Goal: Use online tool/utility

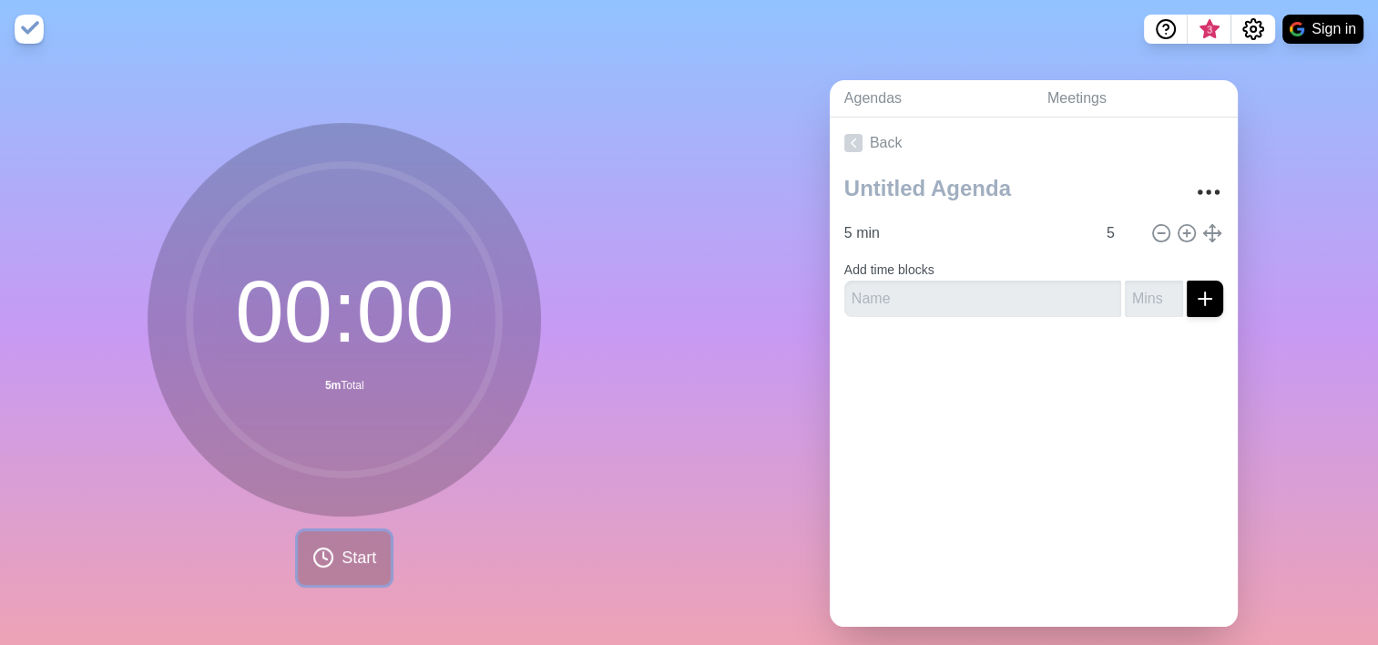
click at [342, 567] on span "Start" at bounding box center [359, 558] width 35 height 25
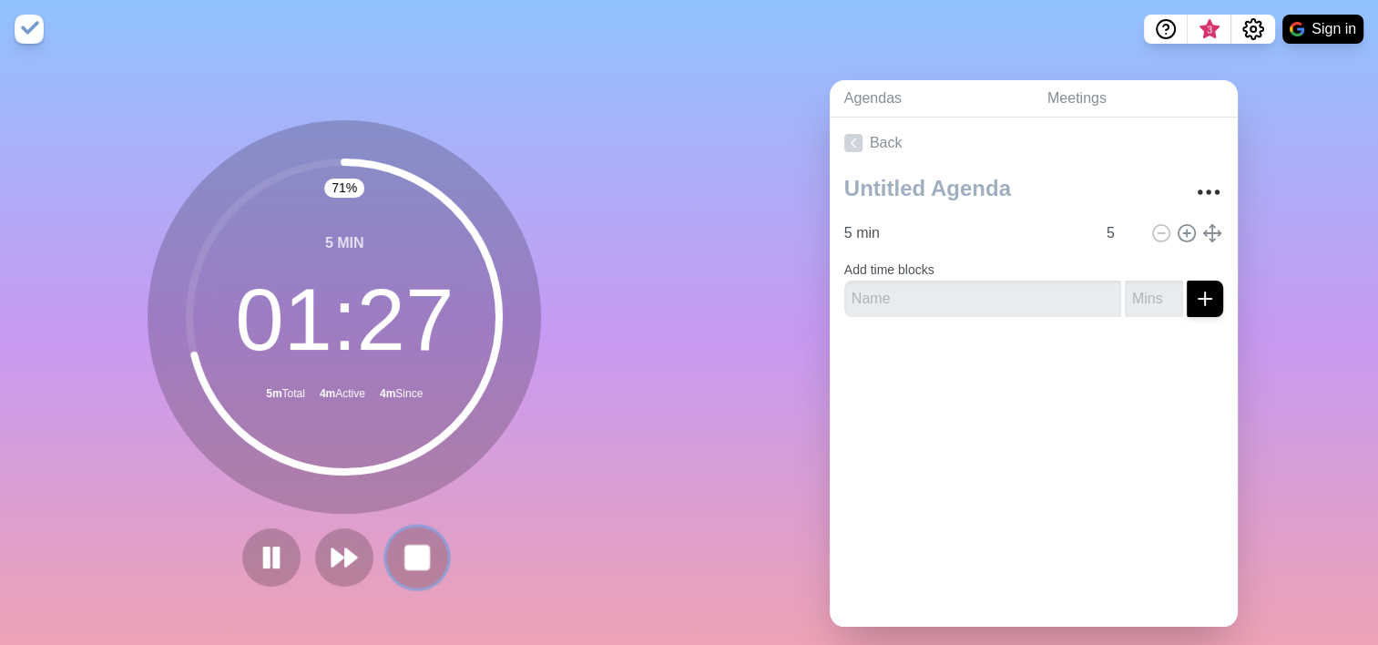
click at [424, 542] on icon at bounding box center [417, 557] width 31 height 31
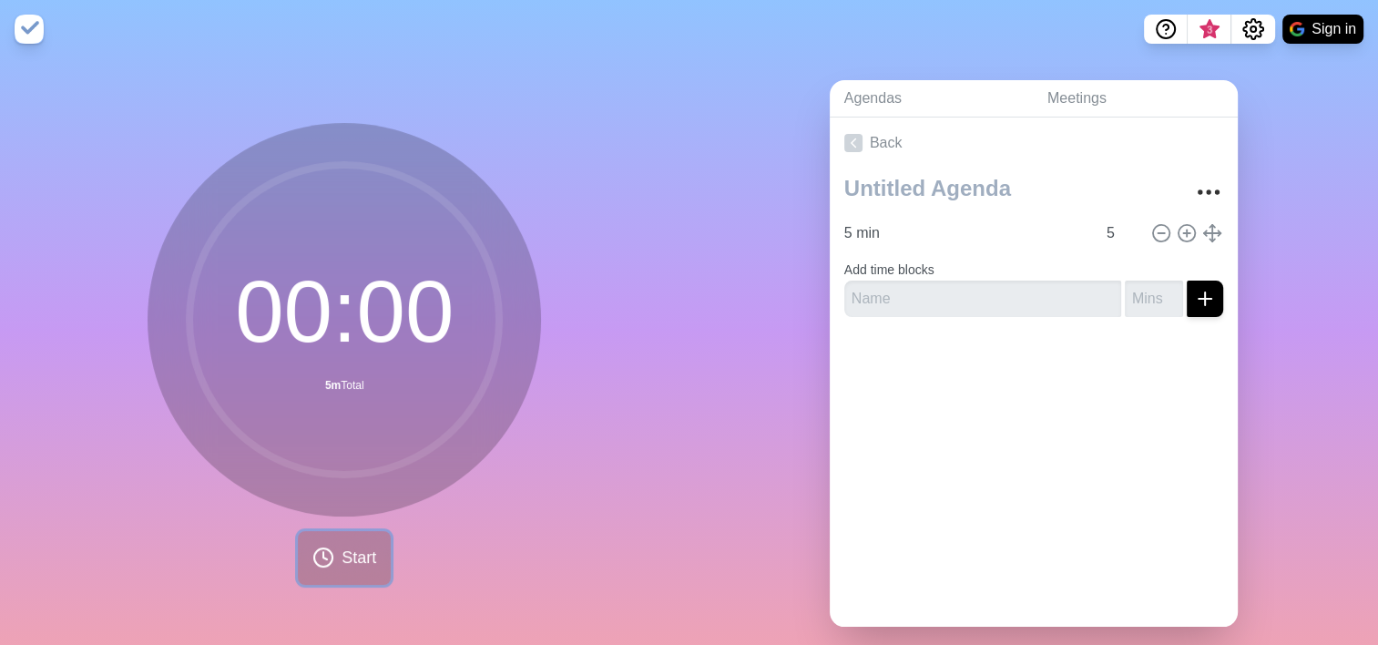
click at [332, 556] on button "Start" at bounding box center [344, 558] width 93 height 54
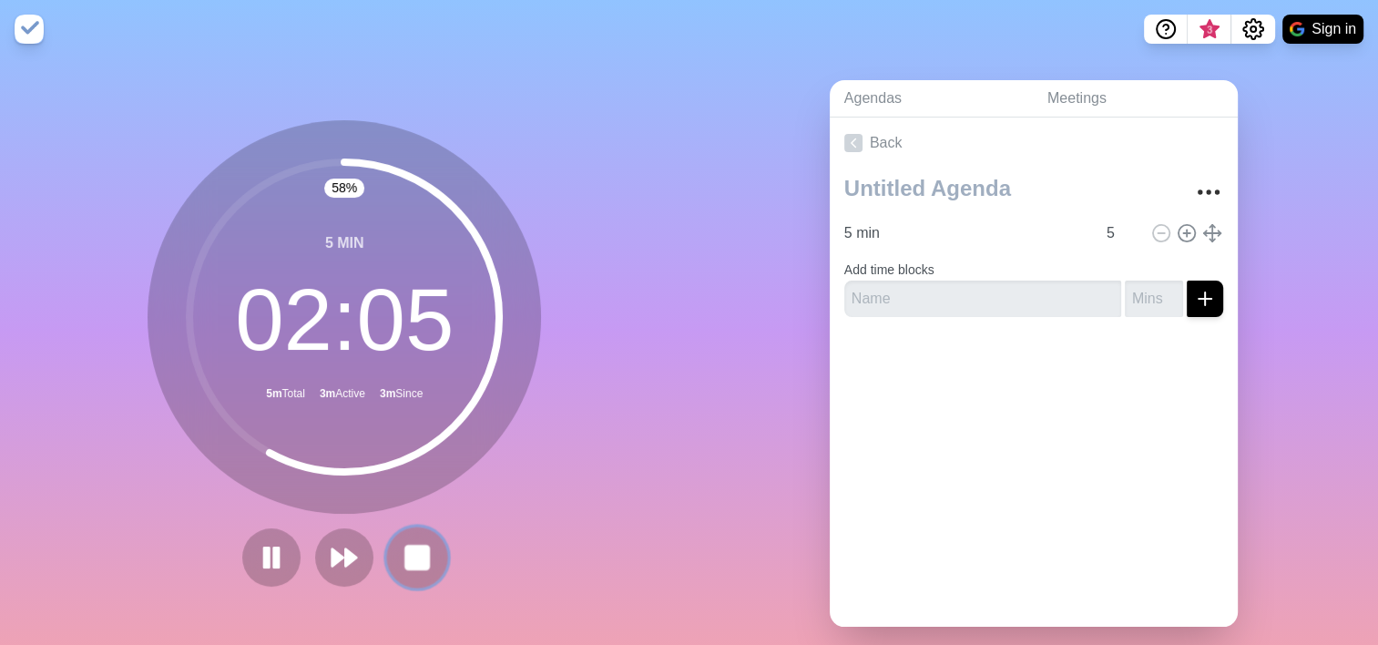
click at [412, 559] on rect at bounding box center [417, 557] width 23 height 23
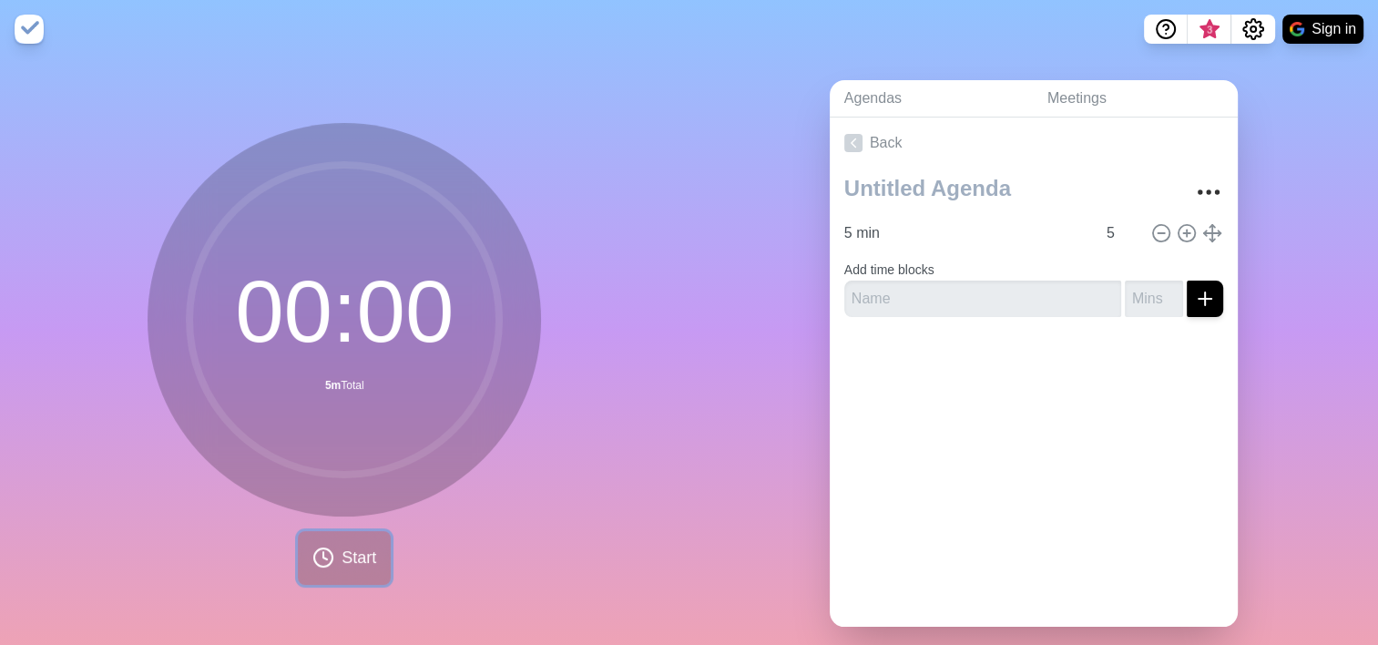
click at [342, 547] on span "Start" at bounding box center [359, 558] width 35 height 25
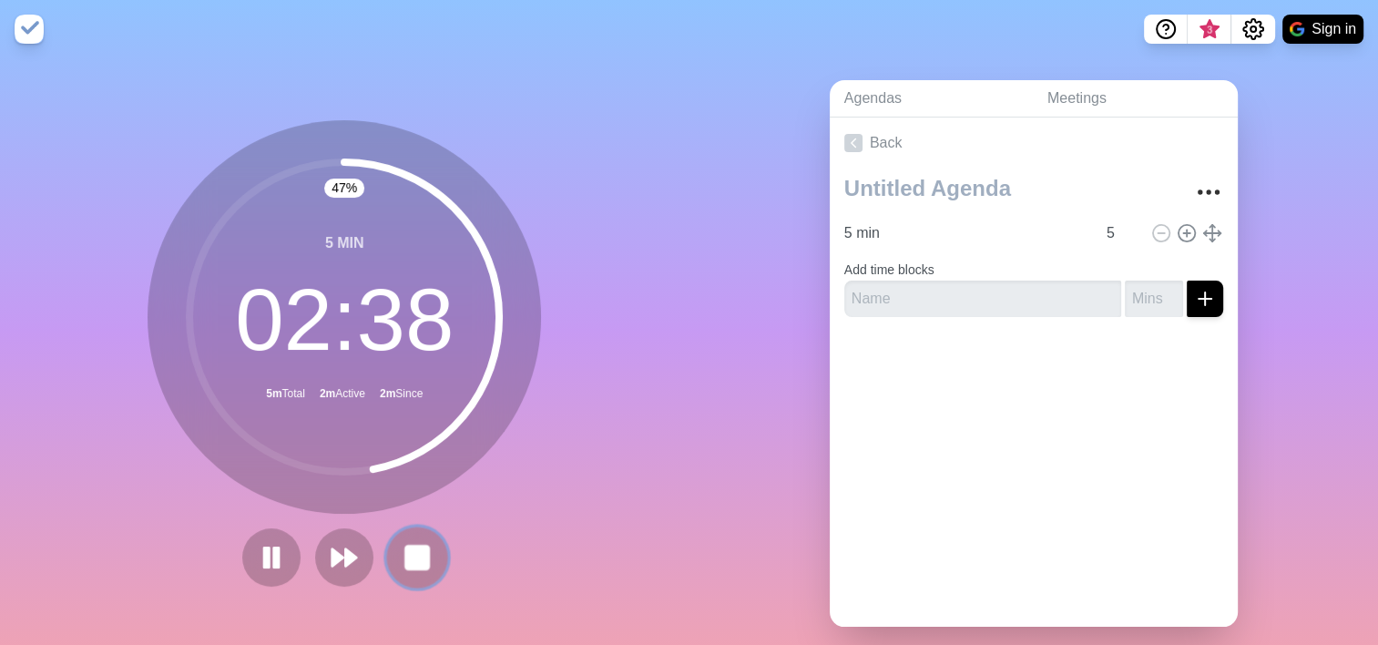
click at [430, 561] on button at bounding box center [417, 557] width 61 height 61
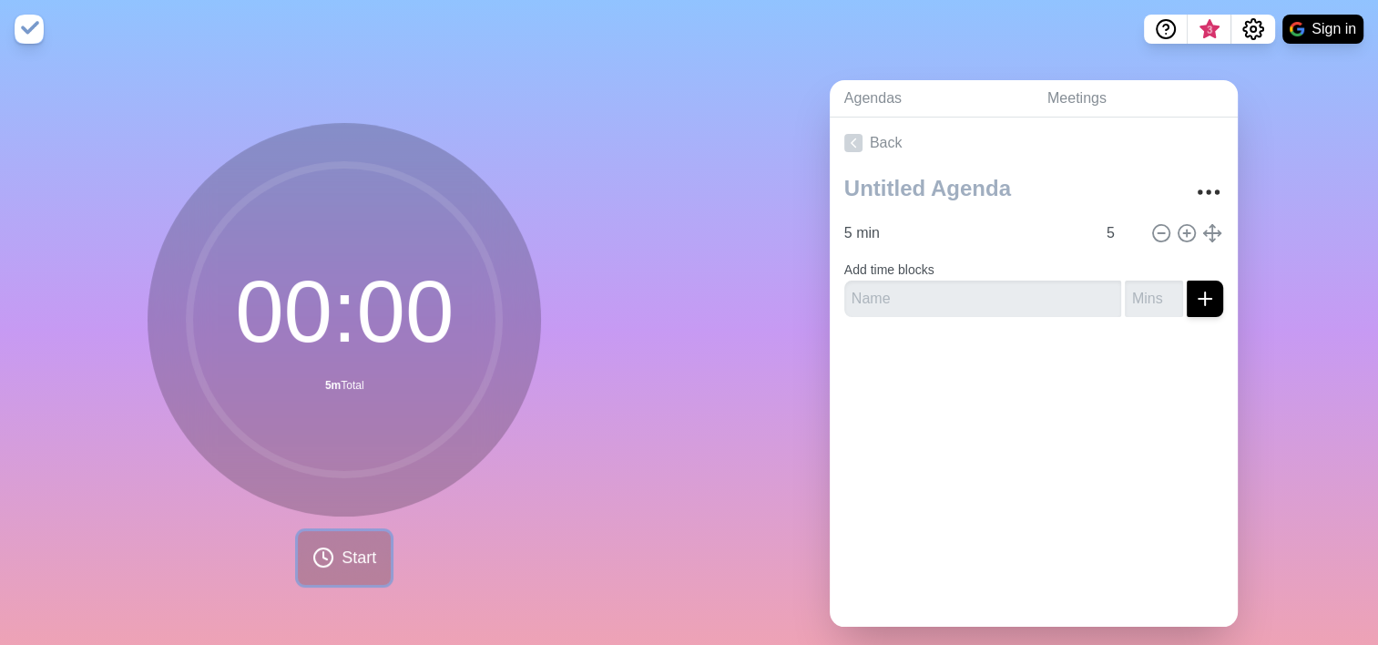
click at [369, 558] on span "Start" at bounding box center [359, 558] width 35 height 25
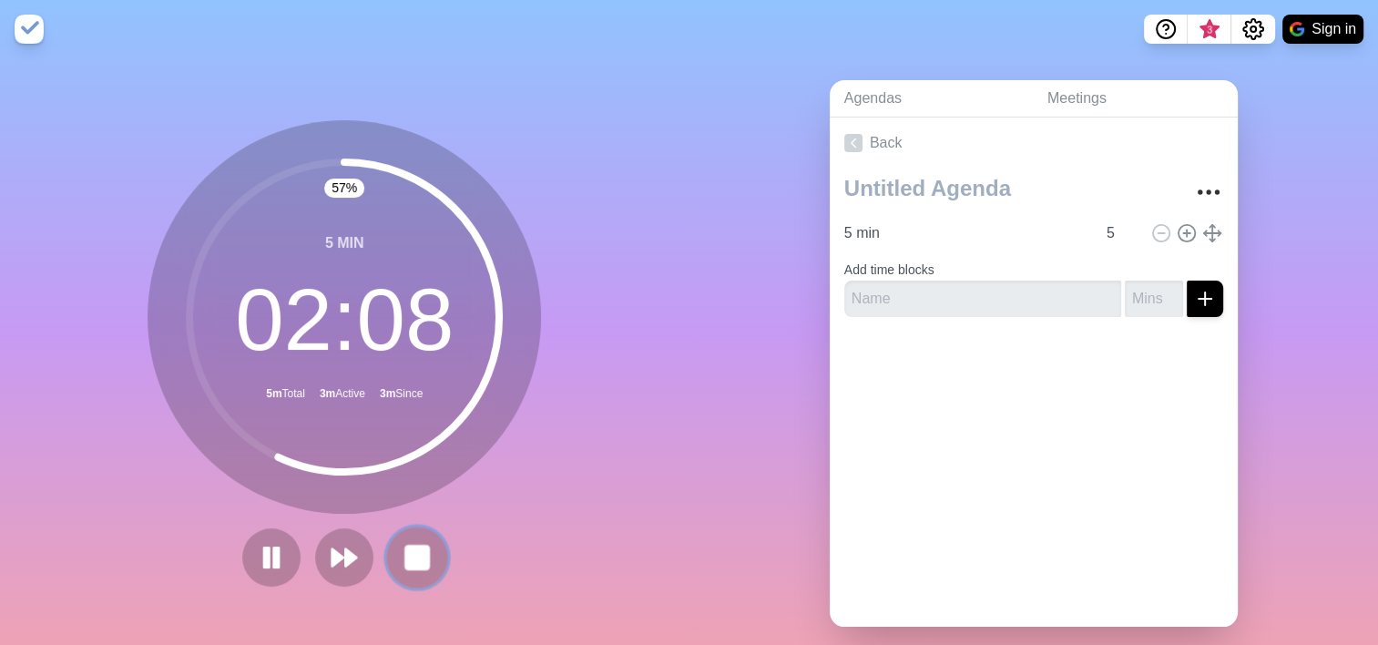
click at [423, 558] on rect at bounding box center [417, 557] width 23 height 23
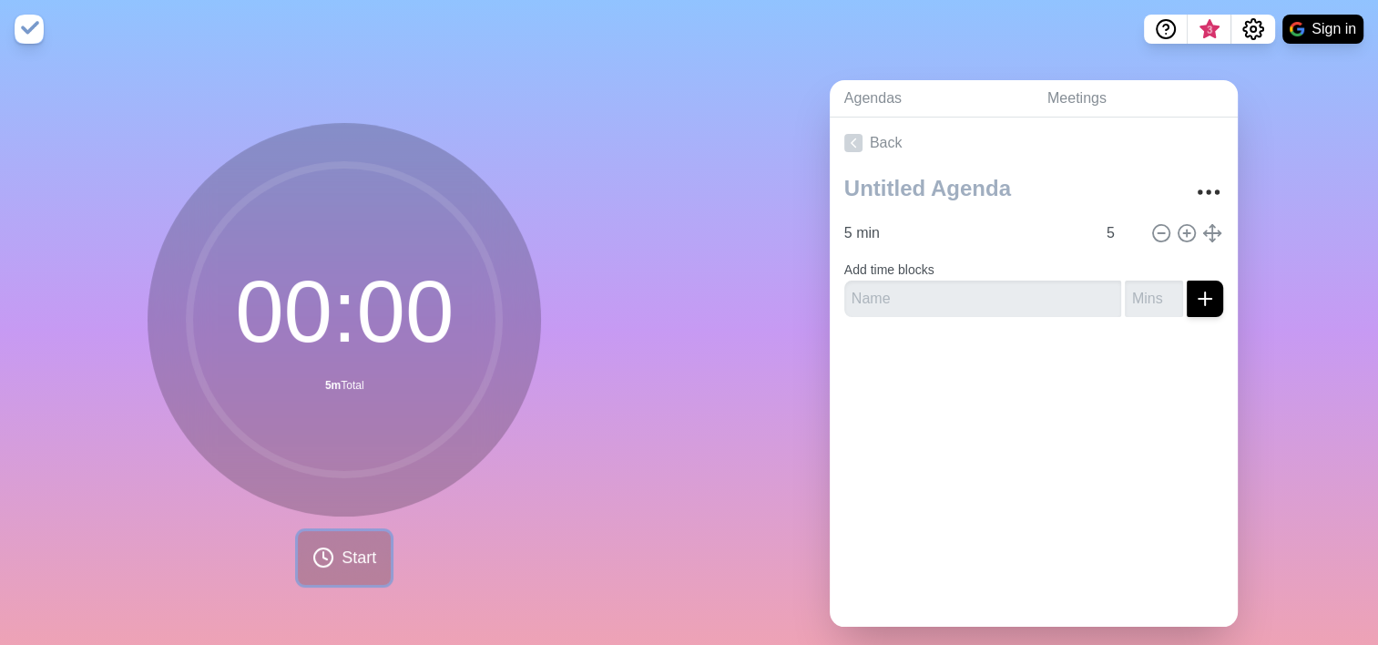
click at [353, 562] on span "Start" at bounding box center [359, 558] width 35 height 25
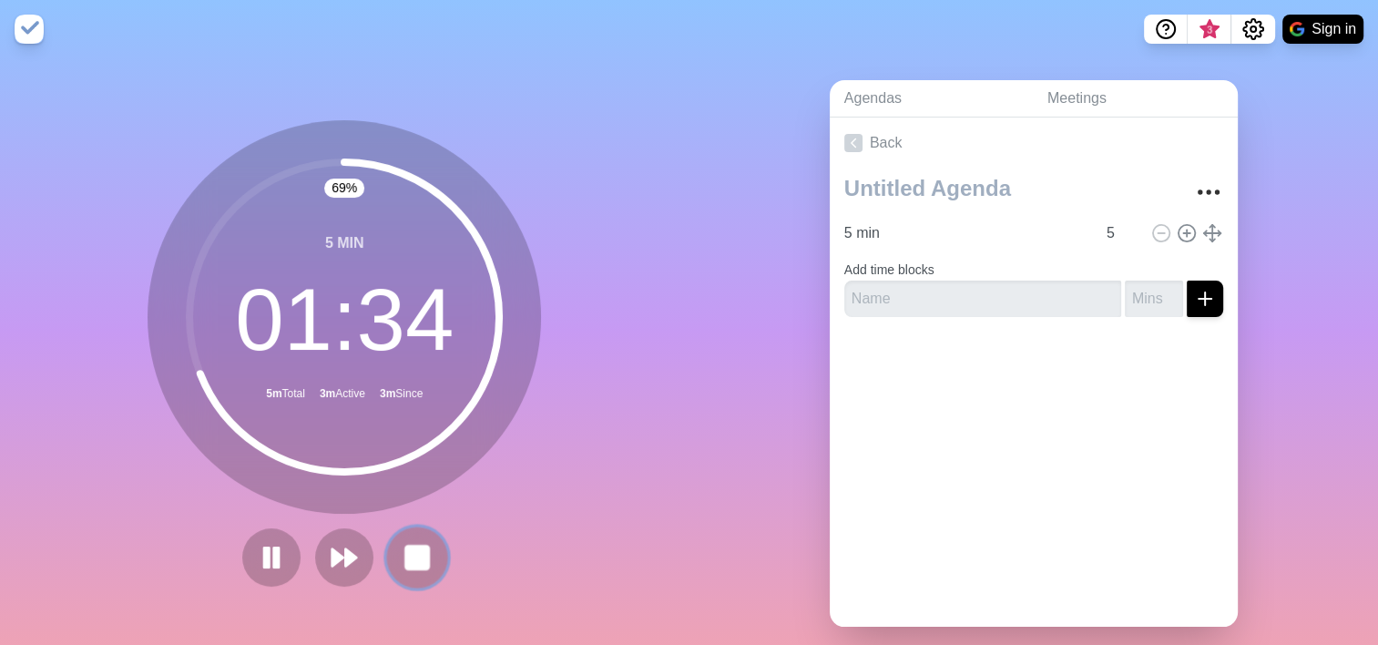
click at [416, 562] on rect at bounding box center [417, 557] width 23 height 23
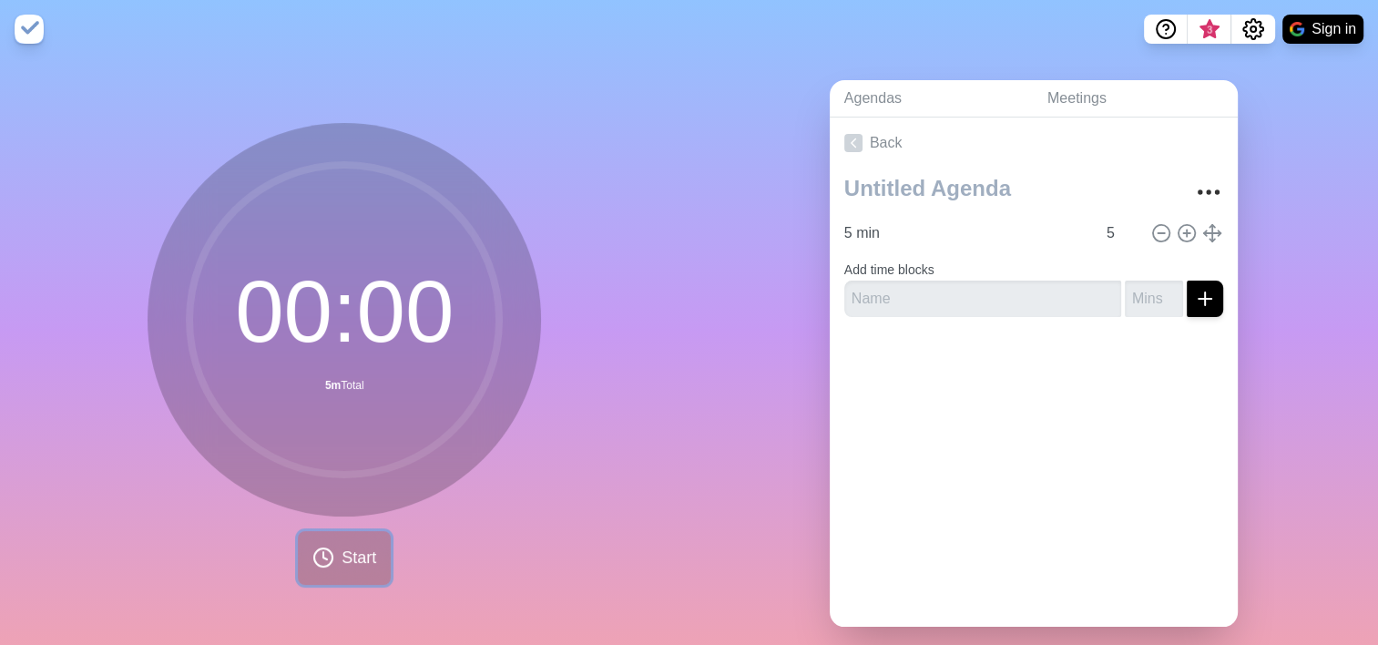
click at [331, 545] on button "Start" at bounding box center [344, 558] width 93 height 54
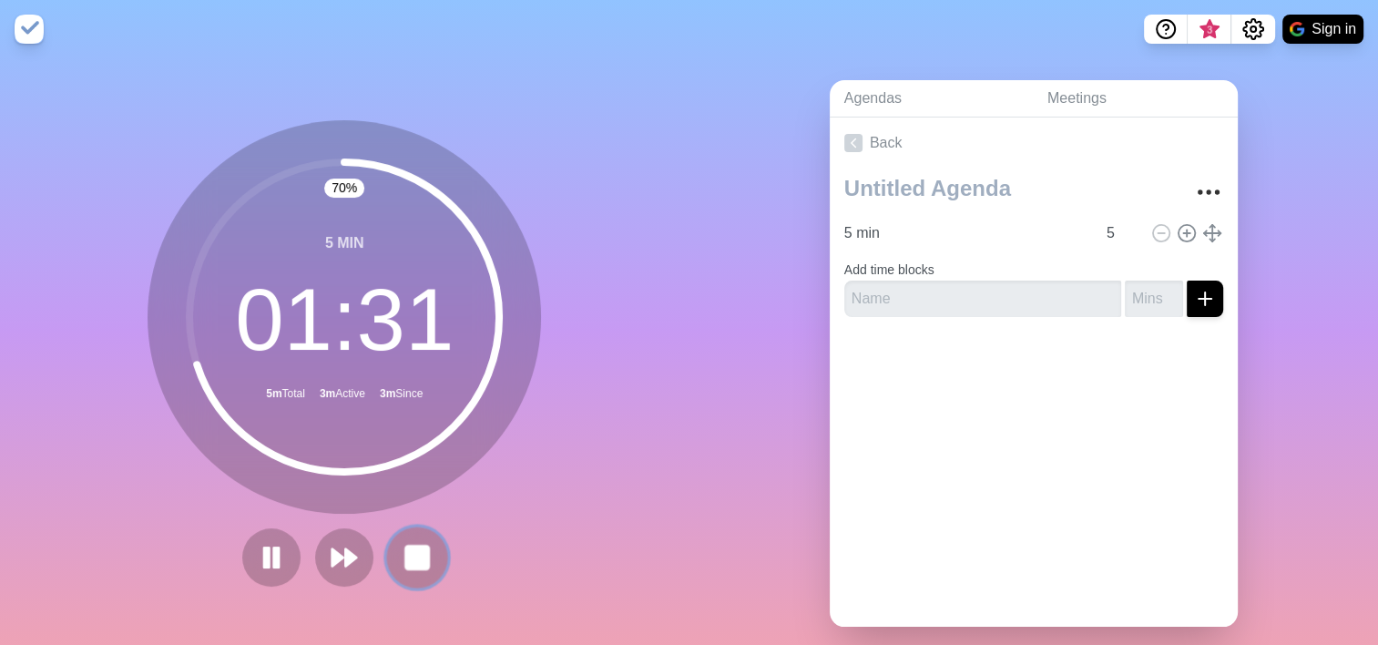
click at [414, 553] on rect at bounding box center [417, 557] width 23 height 23
